Goal: Transaction & Acquisition: Purchase product/service

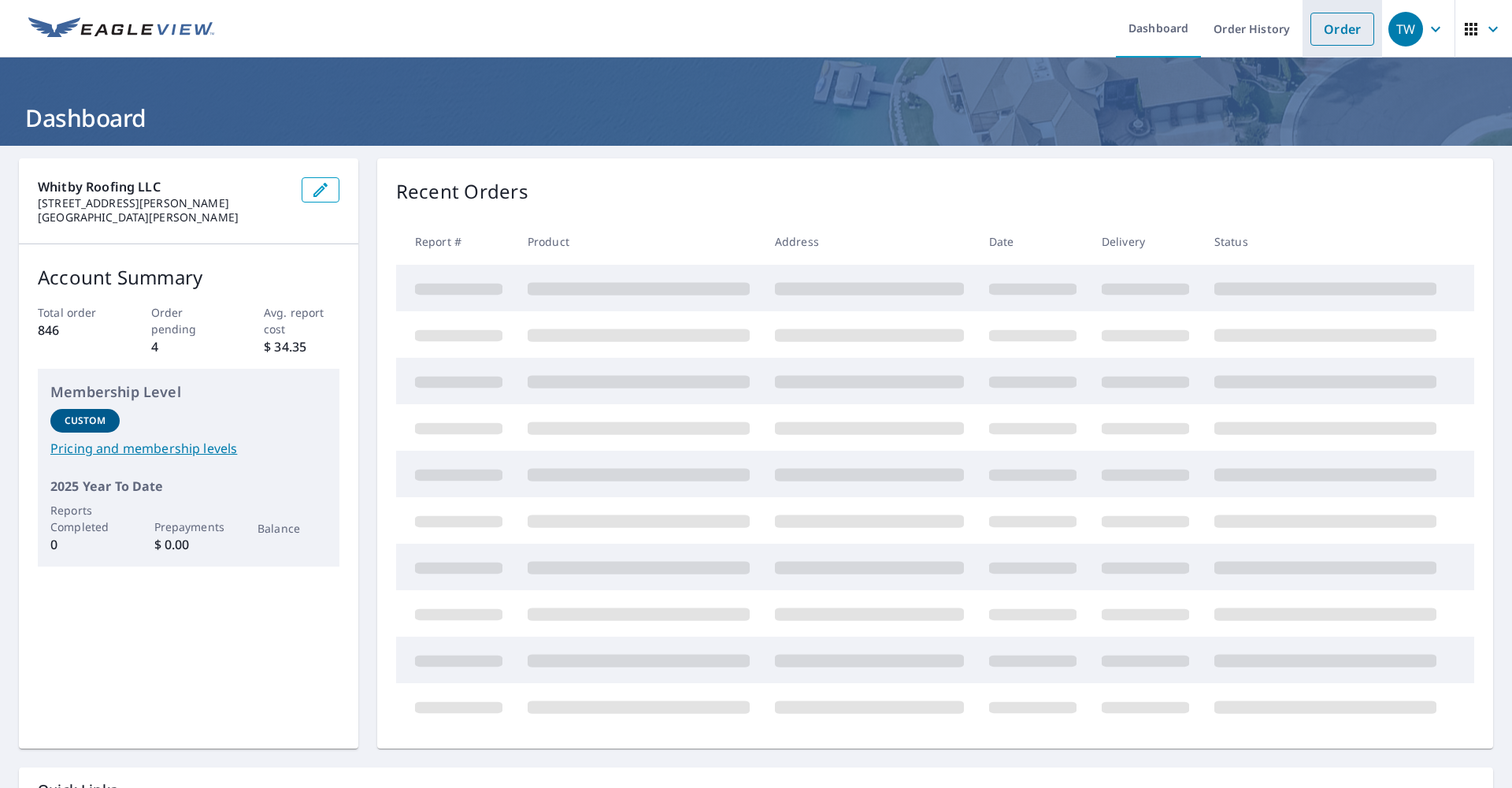
click at [1334, 39] on link "Order" at bounding box center [1342, 29] width 64 height 33
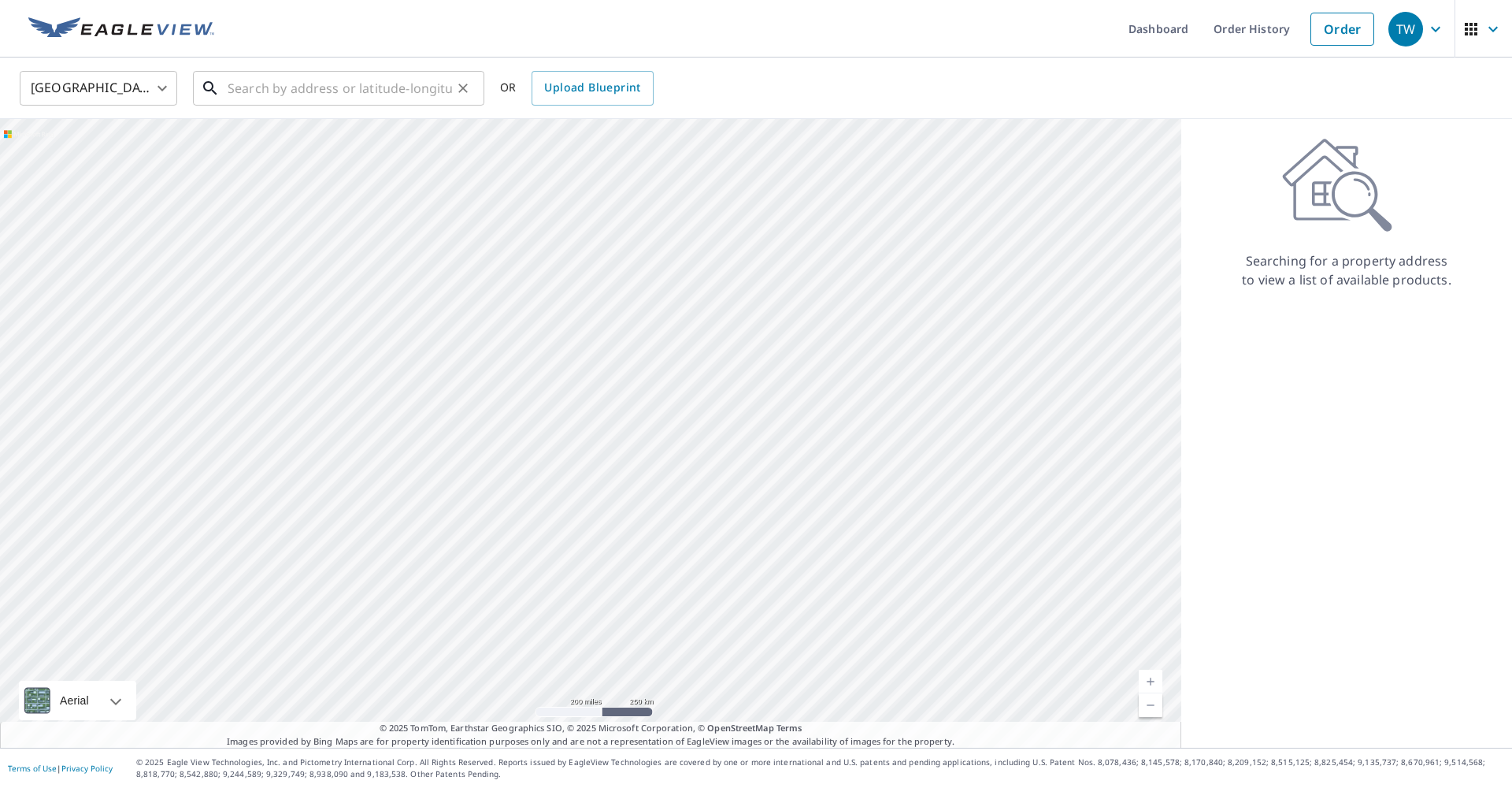
click at [365, 82] on input "text" at bounding box center [340, 88] width 224 height 44
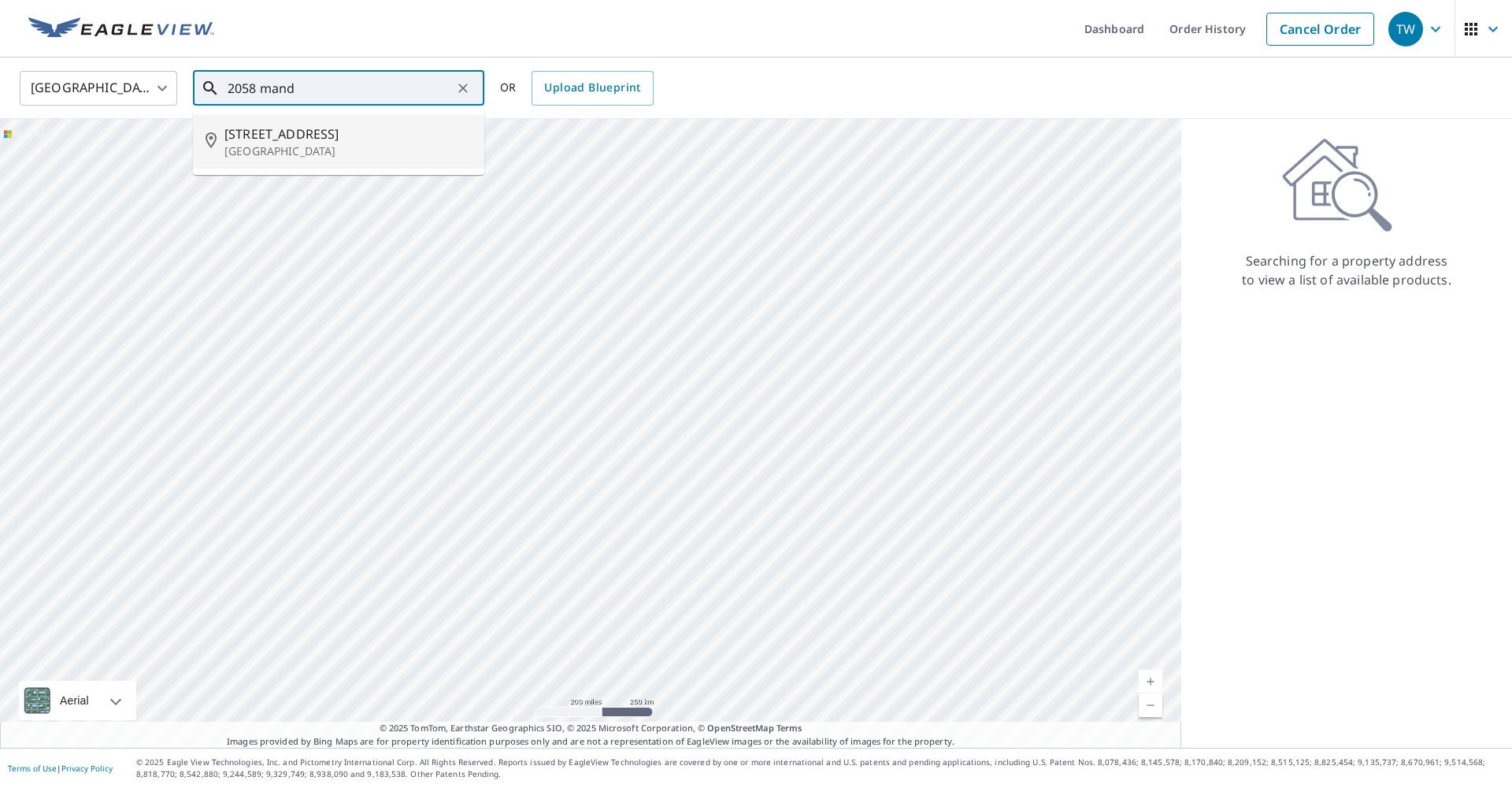
click at [317, 142] on span "[STREET_ADDRESS]" at bounding box center [347, 133] width 248 height 19
type input "[STREET_ADDRESS]"
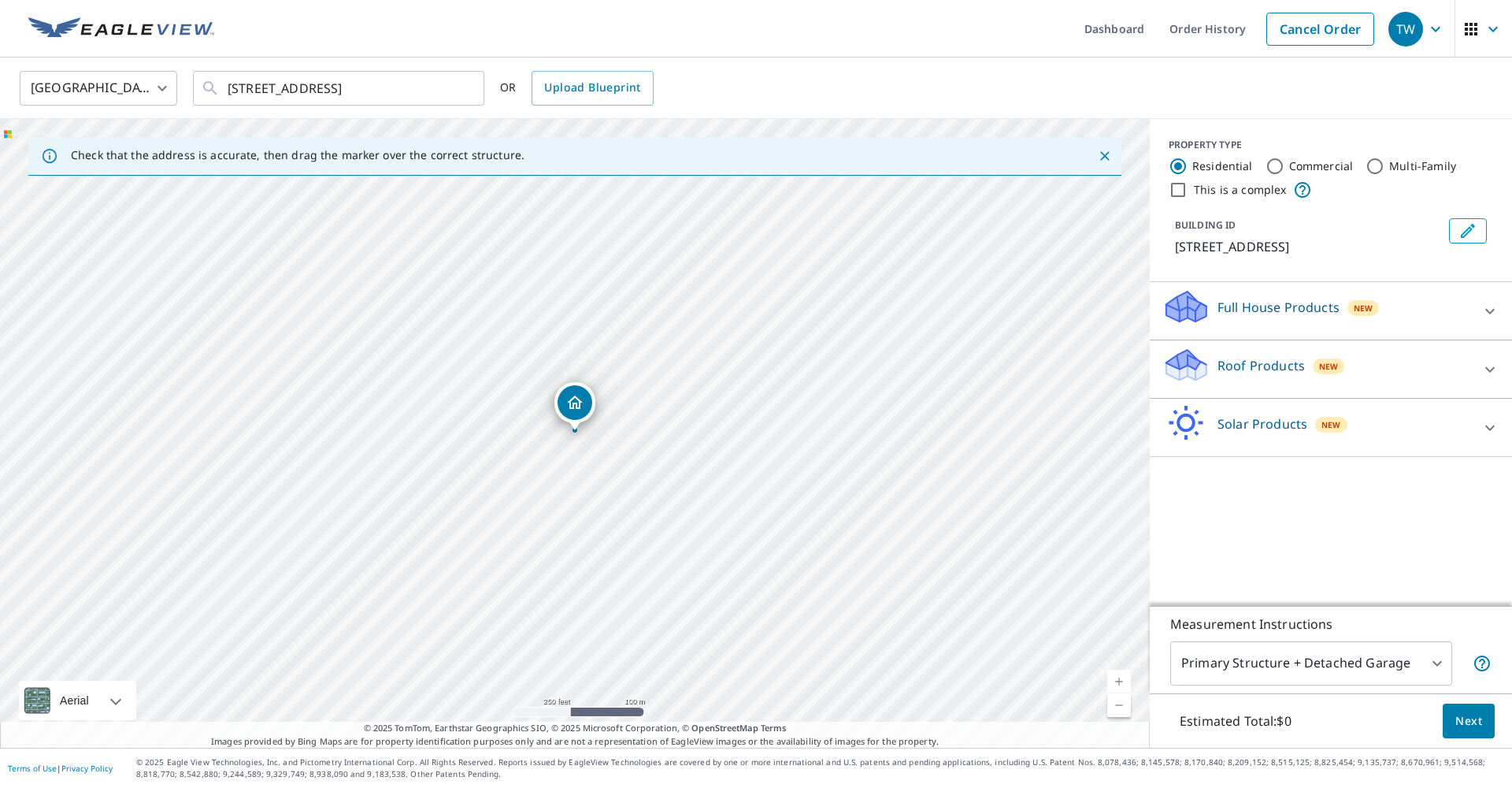
click at [1120, 674] on link "Current Level 17, Zoom In" at bounding box center [1120, 681] width 23 height 23
click at [1120, 674] on link "Current Level 17.674229838818245, Zoom In" at bounding box center [1120, 681] width 23 height 23
click at [1120, 674] on link "Current Level 19, Zoom In Disabled" at bounding box center [1120, 681] width 23 height 23
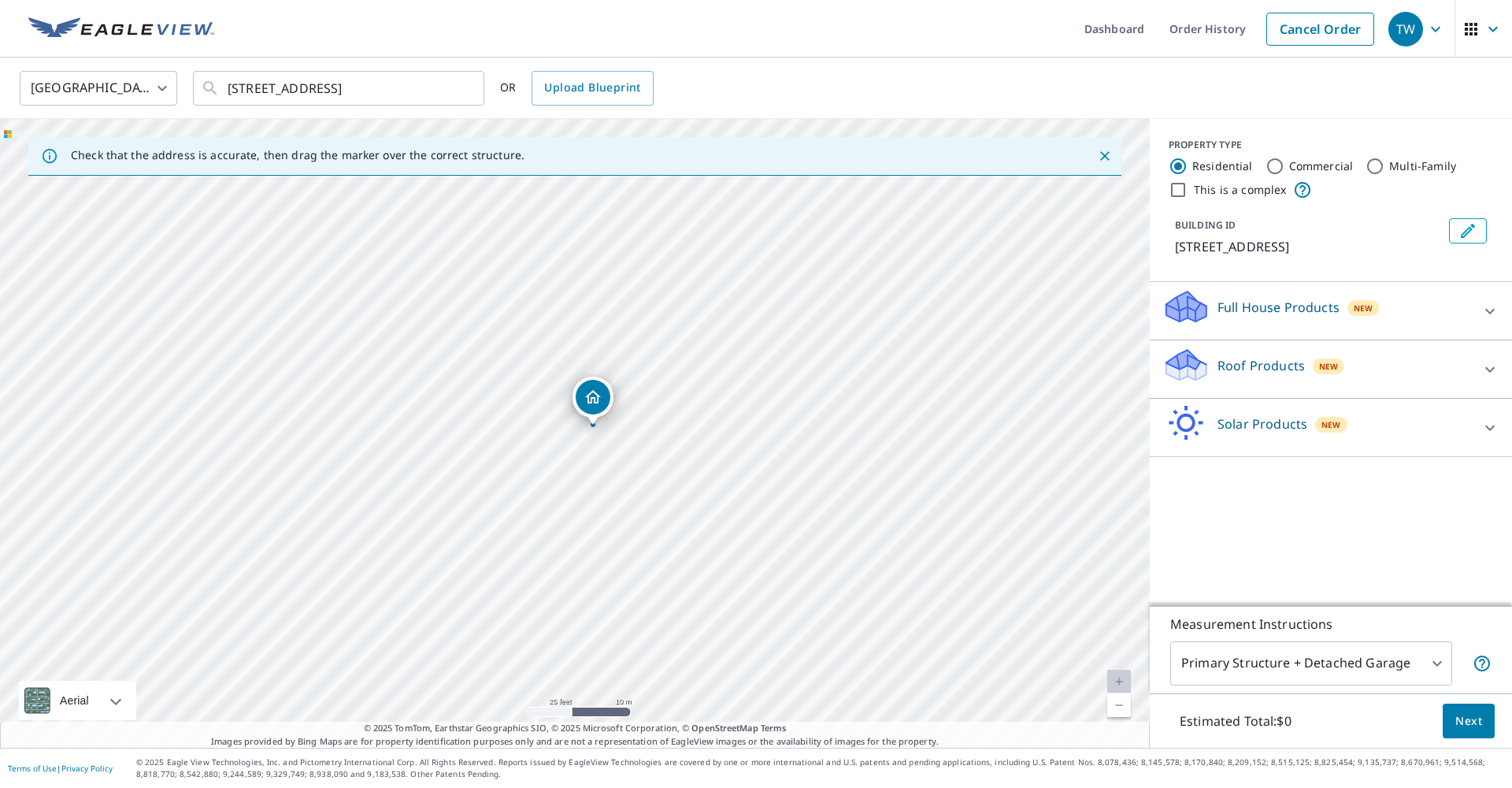
drag, startPoint x: 583, startPoint y: 405, endPoint x: 601, endPoint y: 399, distance: 19.0
click at [1493, 370] on icon at bounding box center [1489, 369] width 19 height 19
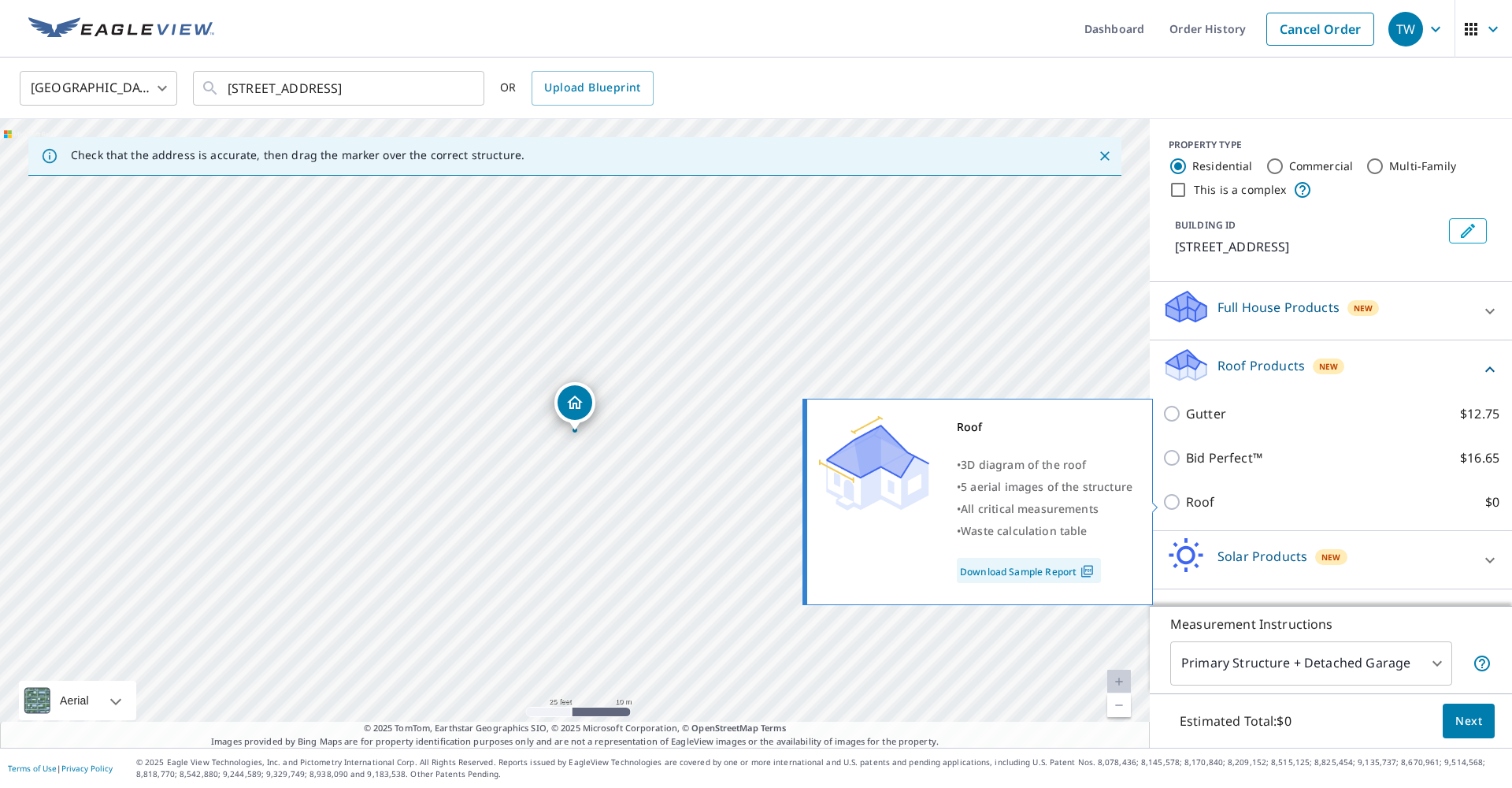
click at [1172, 499] on input "Roof $0" at bounding box center [1174, 501] width 23 height 19
checkbox input "true"
type input "3"
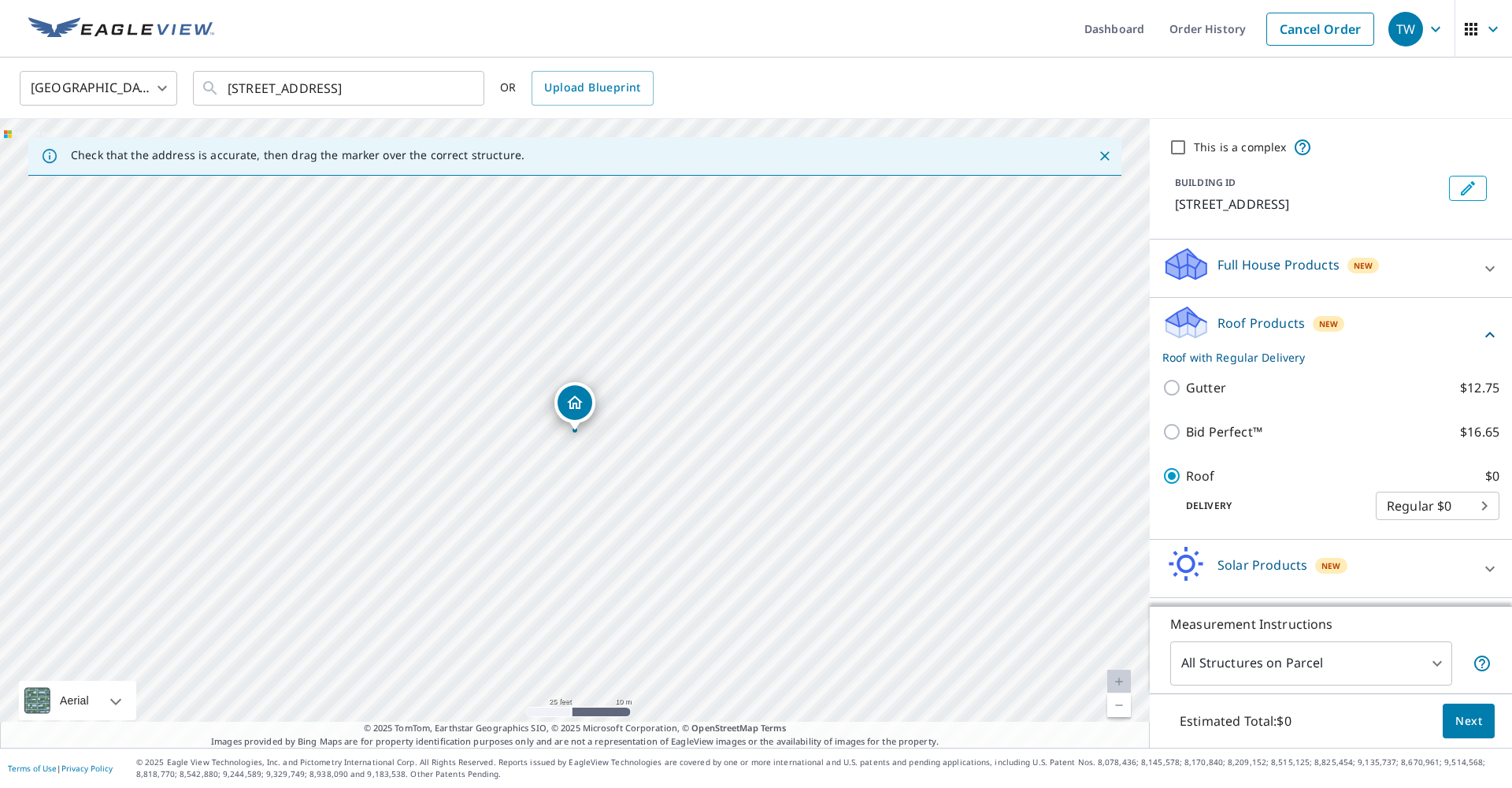
click at [1463, 724] on span "Next" at bounding box center [1468, 721] width 26 height 20
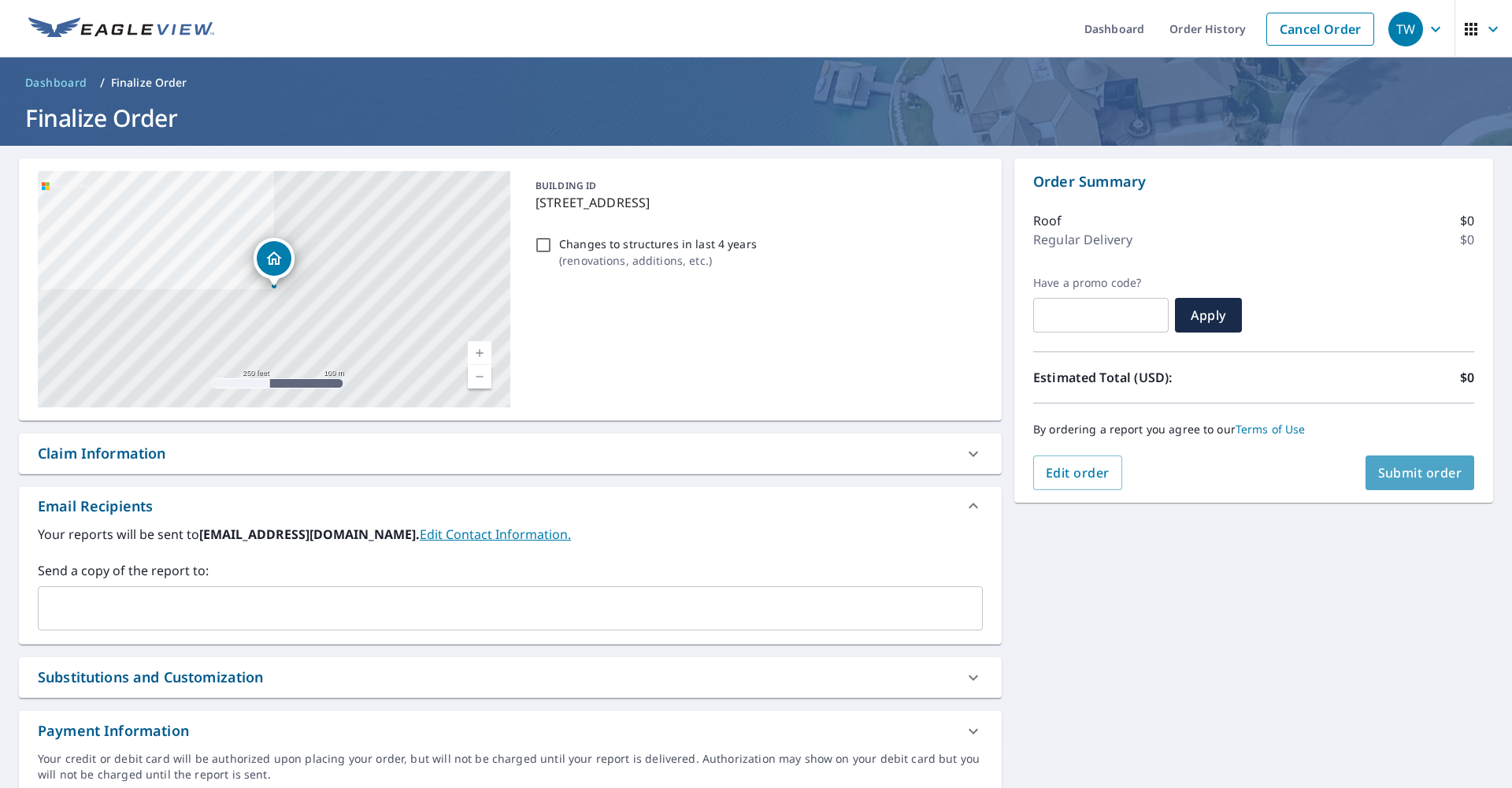
click at [1422, 474] on span "Submit order" at bounding box center [1420, 473] width 84 height 18
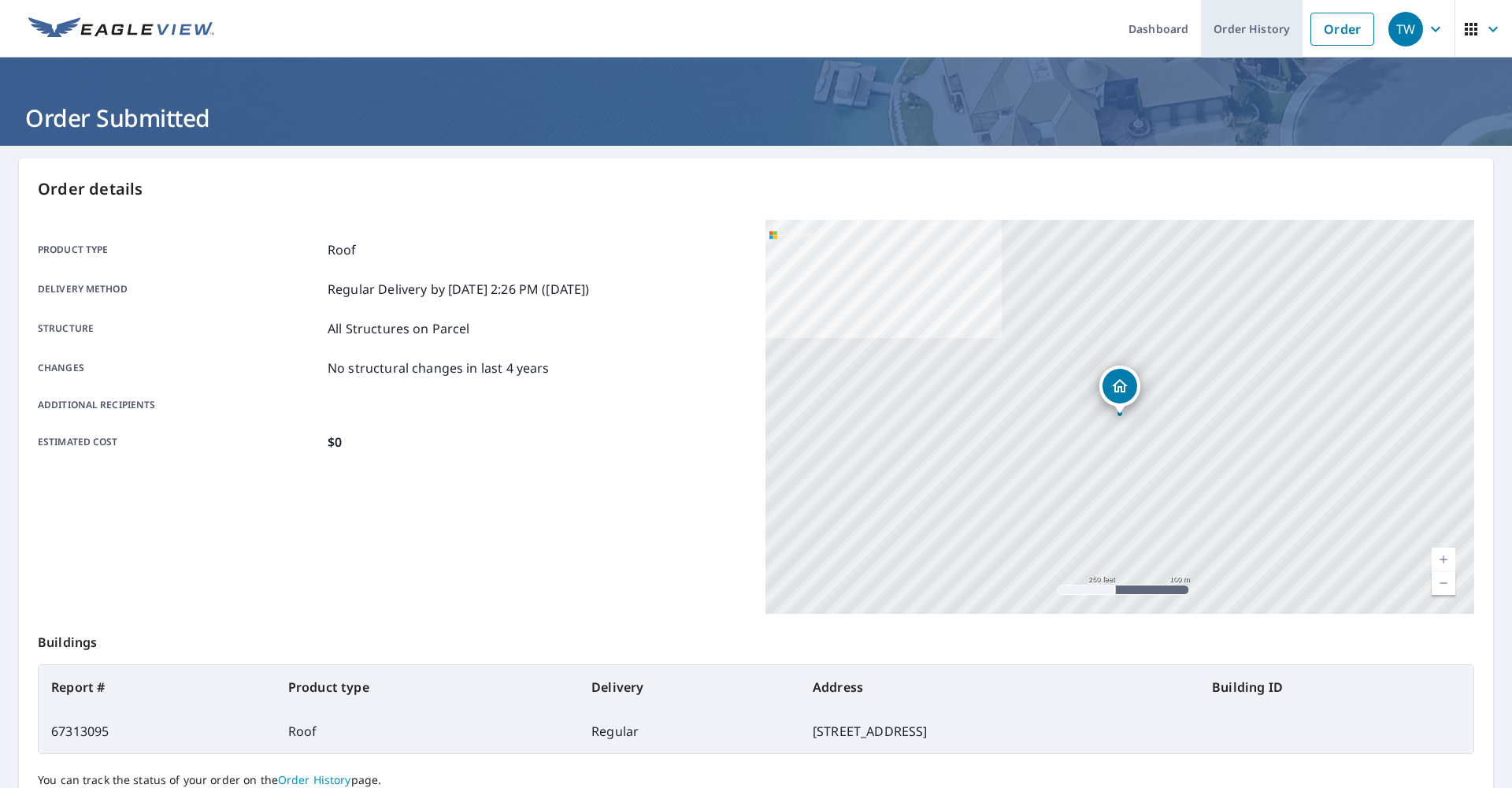
click at [1269, 32] on link "Order History" at bounding box center [1252, 28] width 102 height 58
